Goal: Navigation & Orientation: Find specific page/section

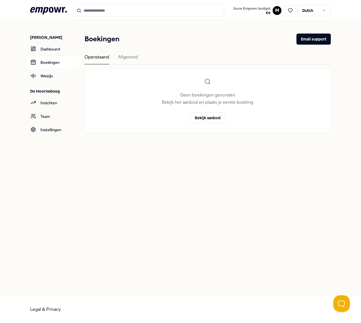
click at [278, 11] on html ".empowr-logo_svg__cls-1{fill:#03032f} Jouw Empowr budget € 0 M Dutch Marsha van…" at bounding box center [180, 161] width 361 height 323
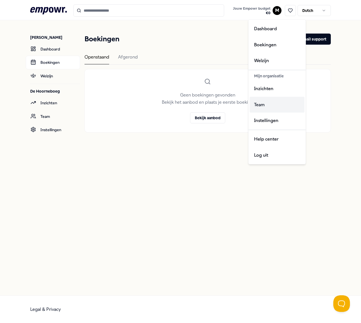
click at [264, 105] on div "Team" at bounding box center [277, 105] width 55 height 16
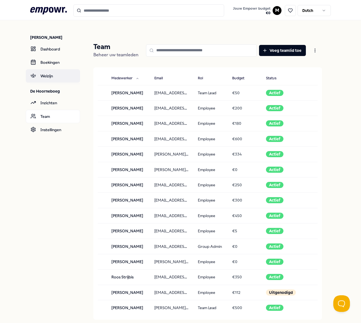
click at [51, 76] on link "Welzijn" at bounding box center [53, 75] width 54 height 13
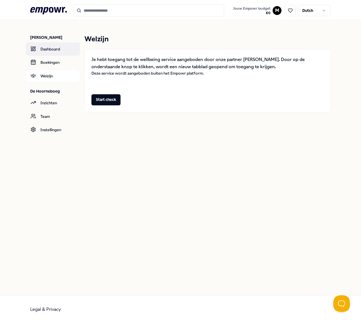
click at [48, 50] on link "Dashboard" at bounding box center [53, 48] width 54 height 13
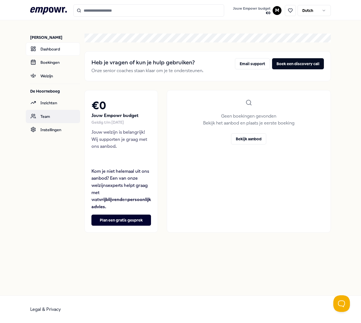
click at [45, 118] on link "Team" at bounding box center [53, 116] width 54 height 13
